Goal: Task Accomplishment & Management: Use online tool/utility

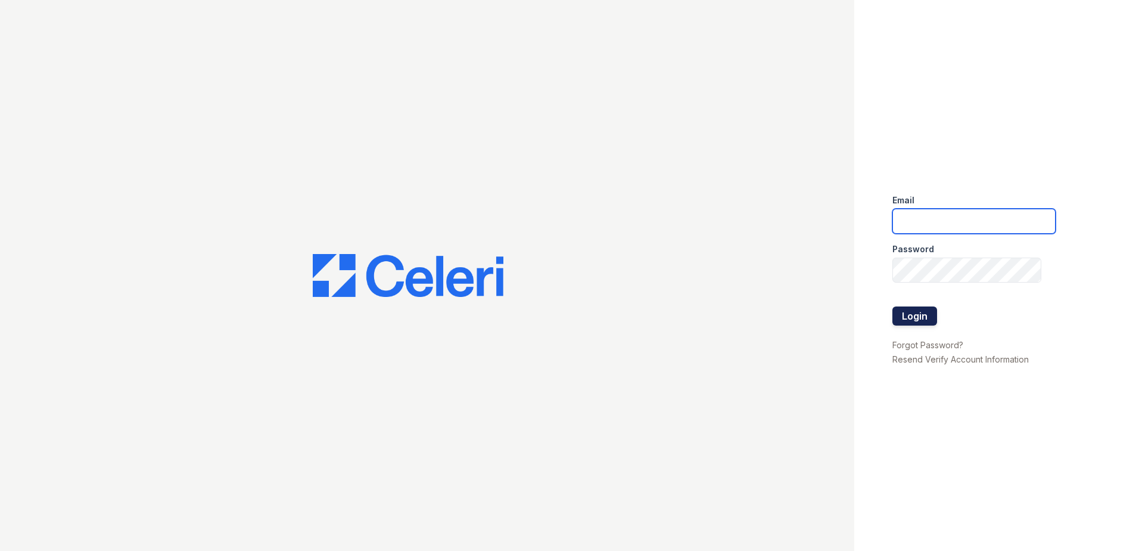
type input "renewonridgewood@trinity-pm.com"
click at [923, 316] on button "Login" at bounding box center [915, 315] width 45 height 19
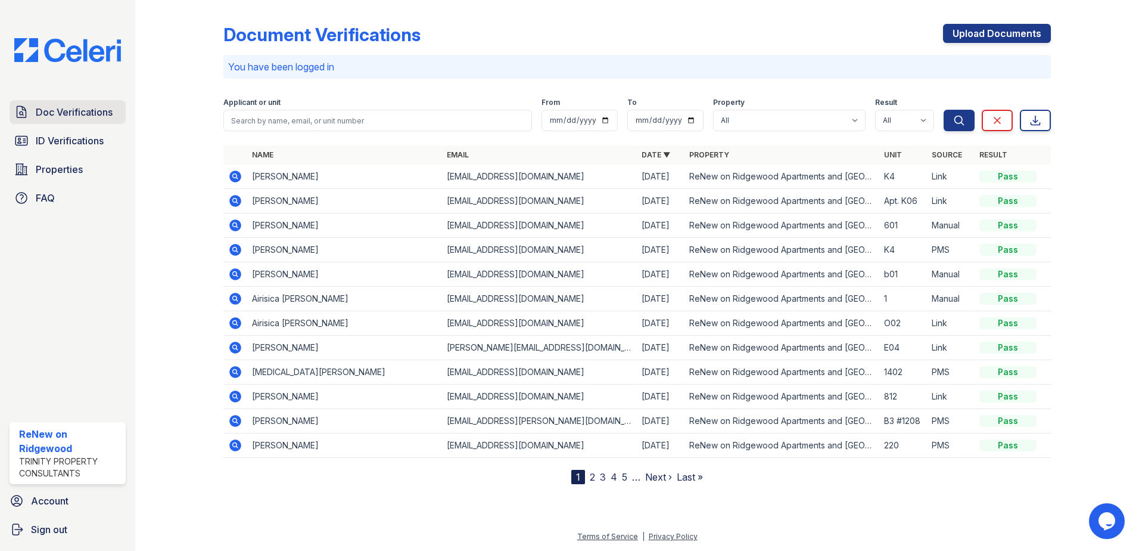
click at [79, 120] on link "Doc Verifications" at bounding box center [68, 112] width 116 height 24
